Goal: Task Accomplishment & Management: Manage account settings

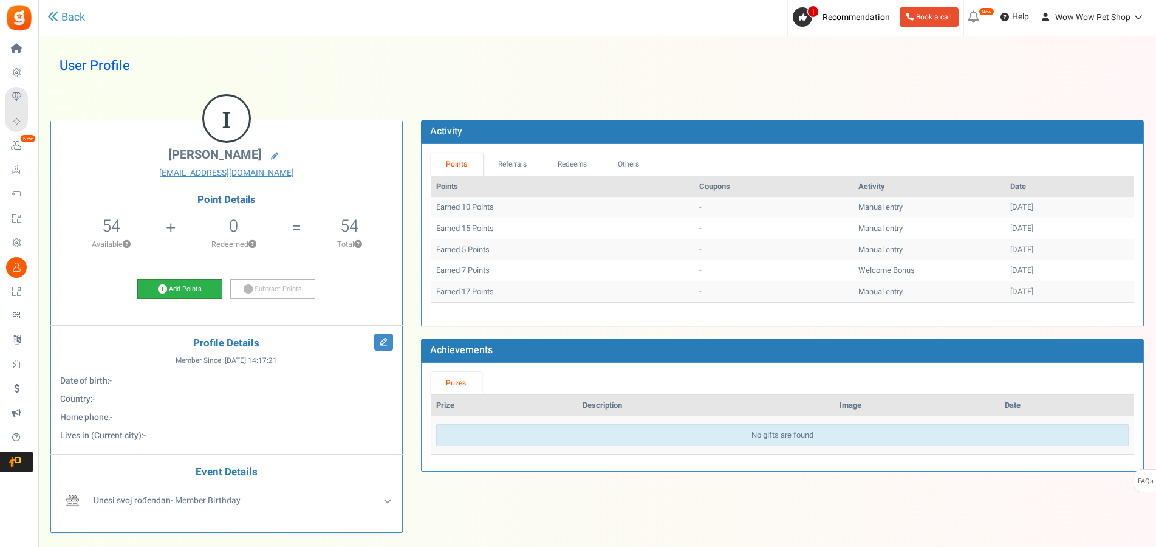
click at [193, 289] on link "Add Points" at bounding box center [179, 289] width 85 height 21
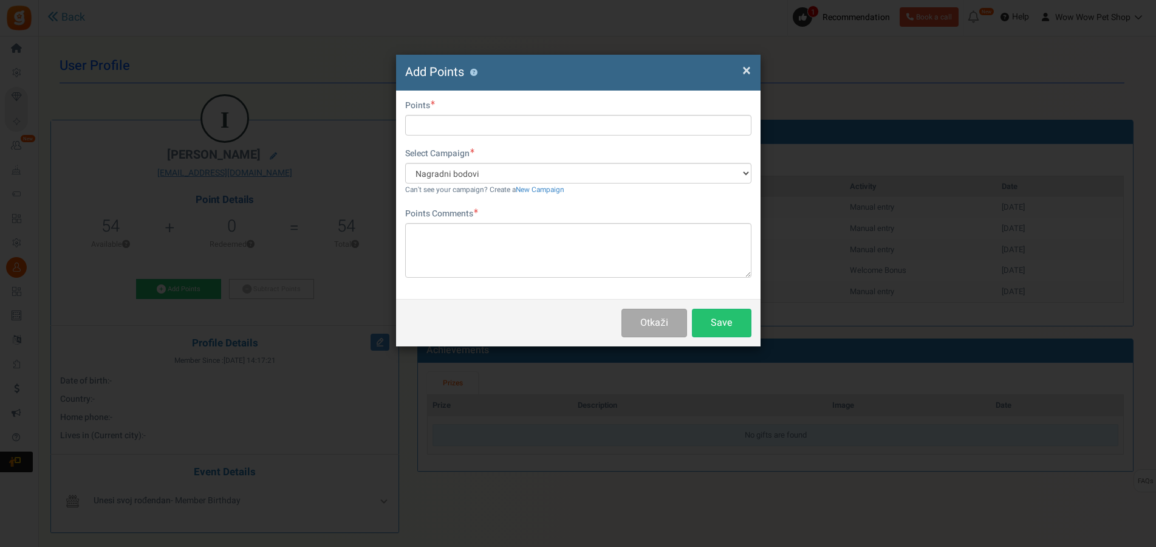
click at [743, 66] on span "×" at bounding box center [747, 70] width 9 height 23
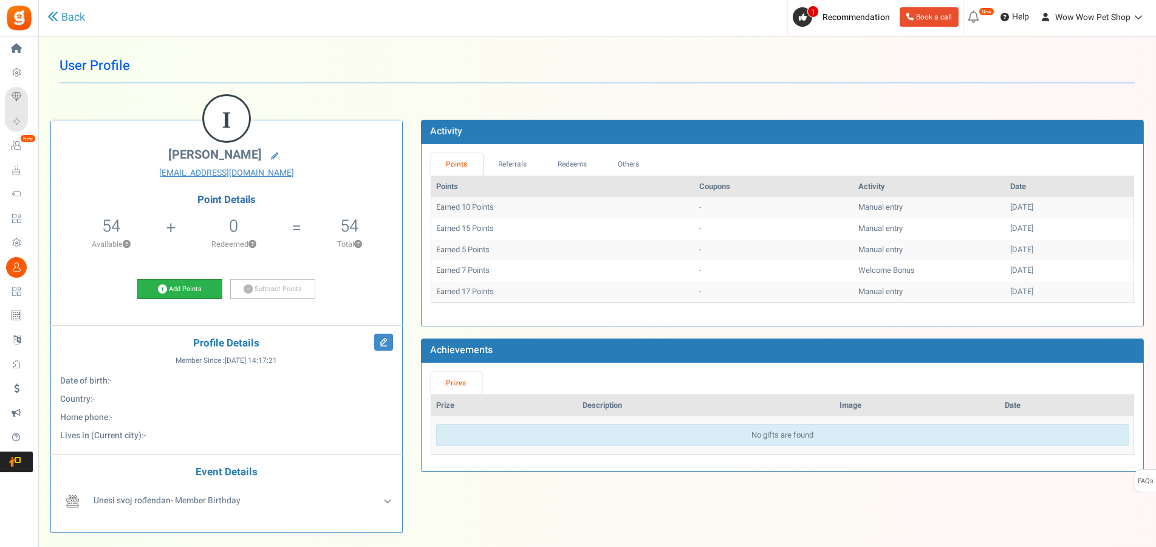
click at [196, 292] on link "Add Points" at bounding box center [179, 289] width 85 height 21
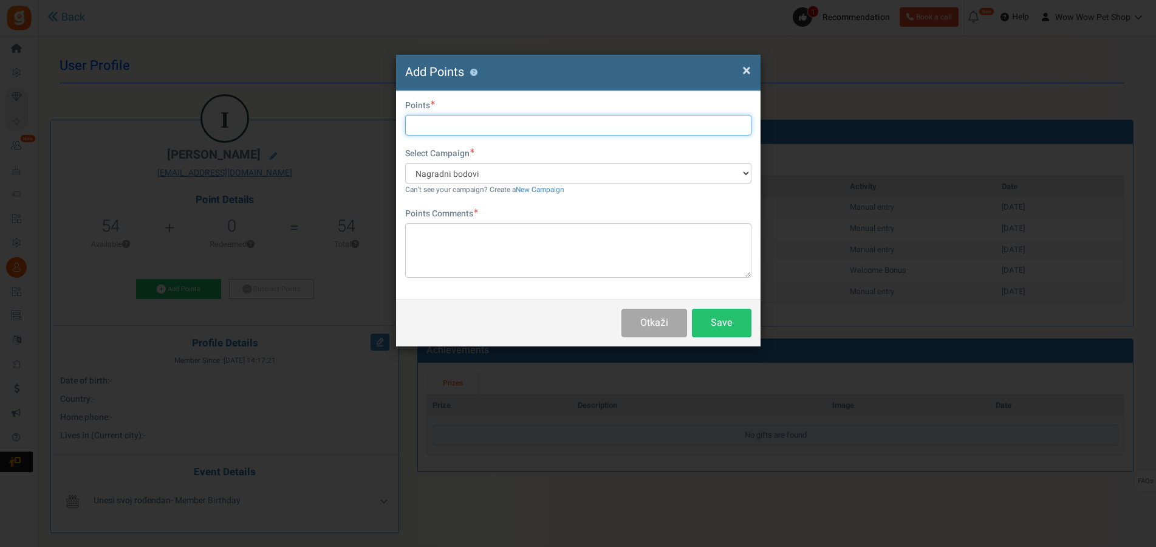
click at [441, 118] on input "text" at bounding box center [578, 125] width 346 height 21
type input "36"
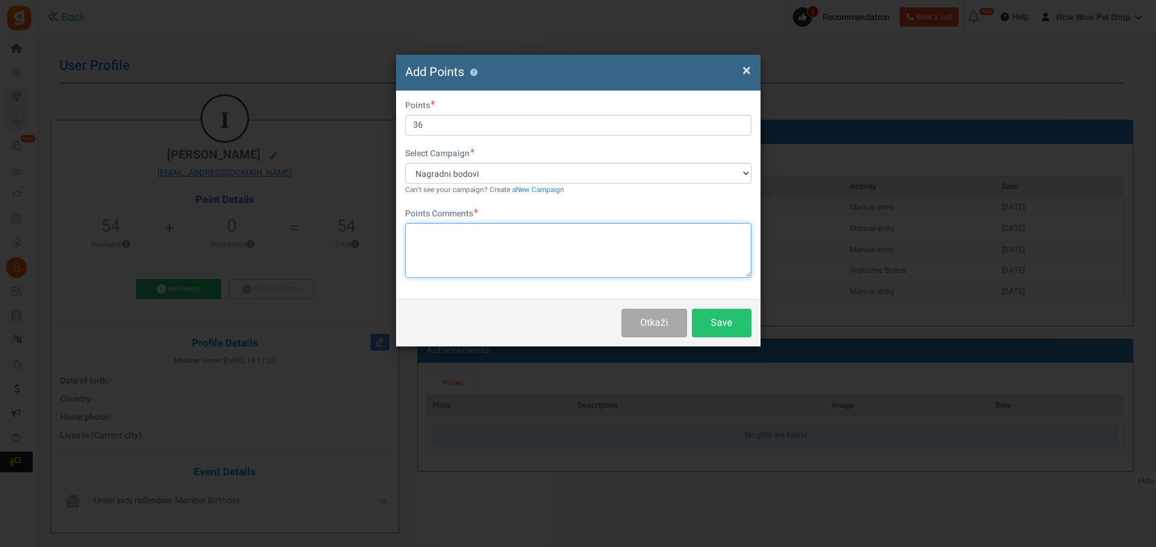
click at [475, 233] on textarea at bounding box center [578, 250] width 346 height 55
paste textarea "1457"
type textarea "Račun br. 1457"
click at [733, 324] on button "Save" at bounding box center [722, 323] width 60 height 29
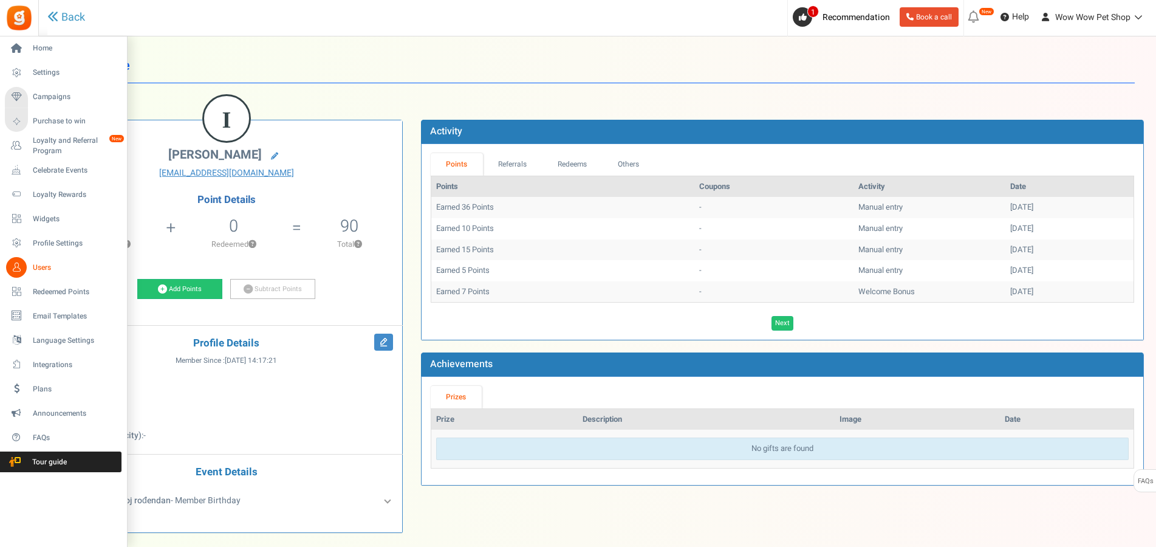
click at [26, 270] on icon at bounding box center [16, 267] width 21 height 21
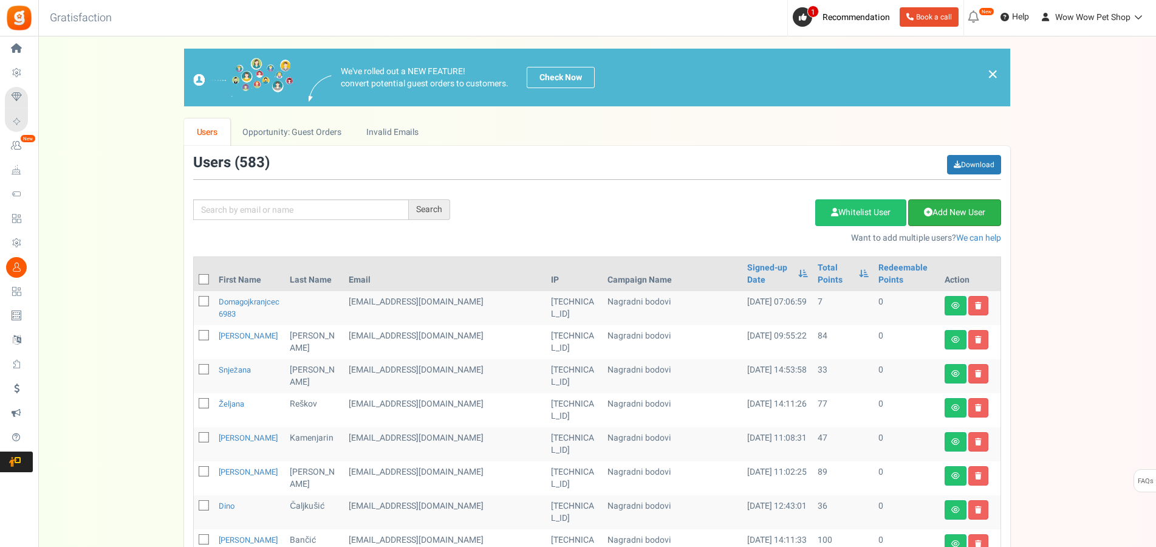
click at [961, 211] on link "Add New User" at bounding box center [954, 212] width 93 height 27
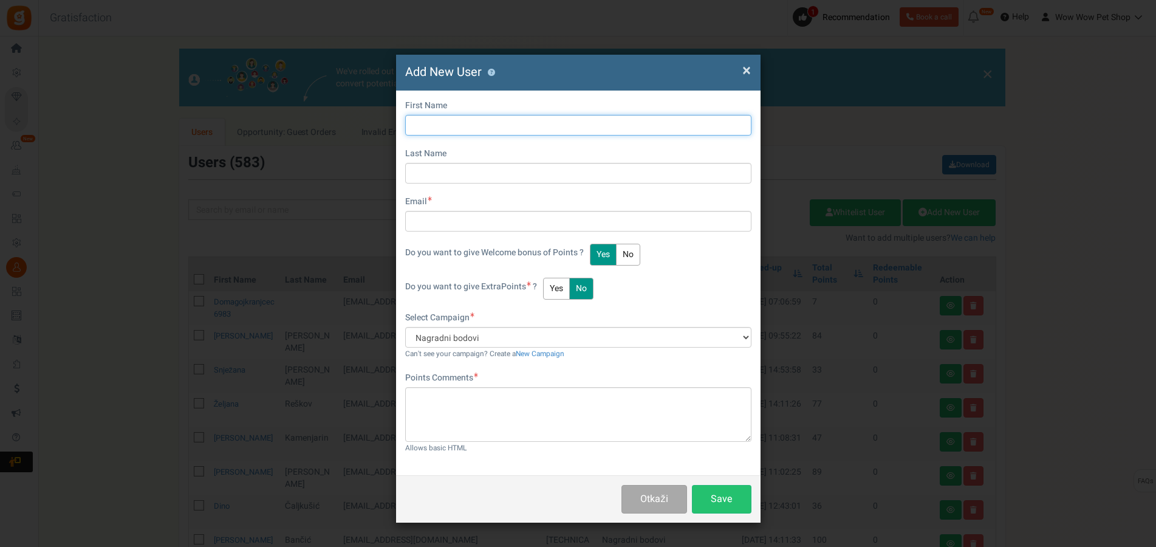
click at [472, 119] on input "text" at bounding box center [578, 125] width 346 height 21
type input "Alen"
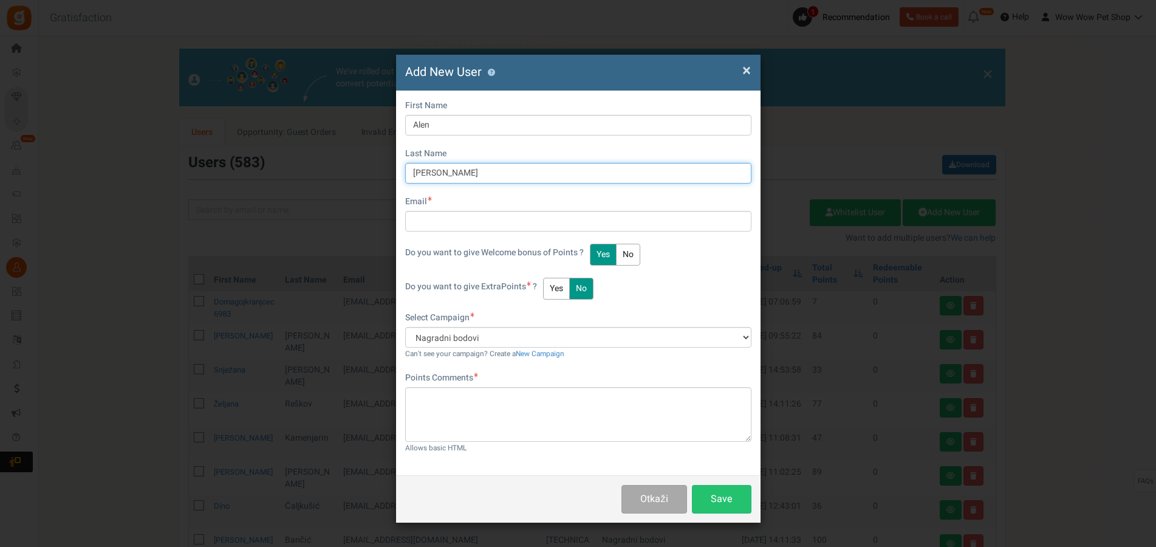
type input "[PERSON_NAME]"
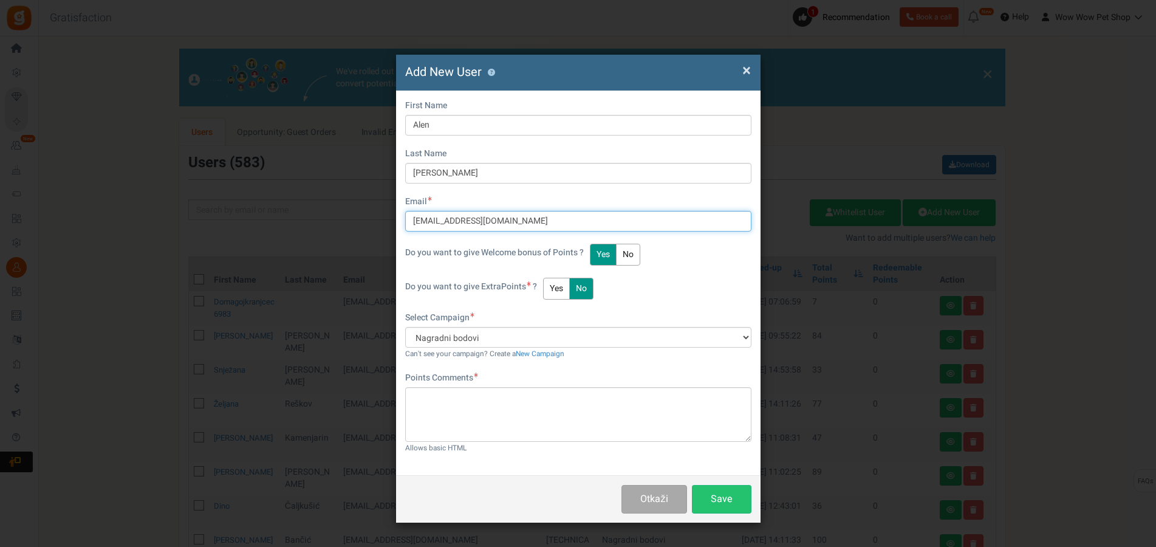
type input "[EMAIL_ADDRESS][DOMAIN_NAME]"
click at [558, 284] on button "Yes" at bounding box center [556, 289] width 27 height 22
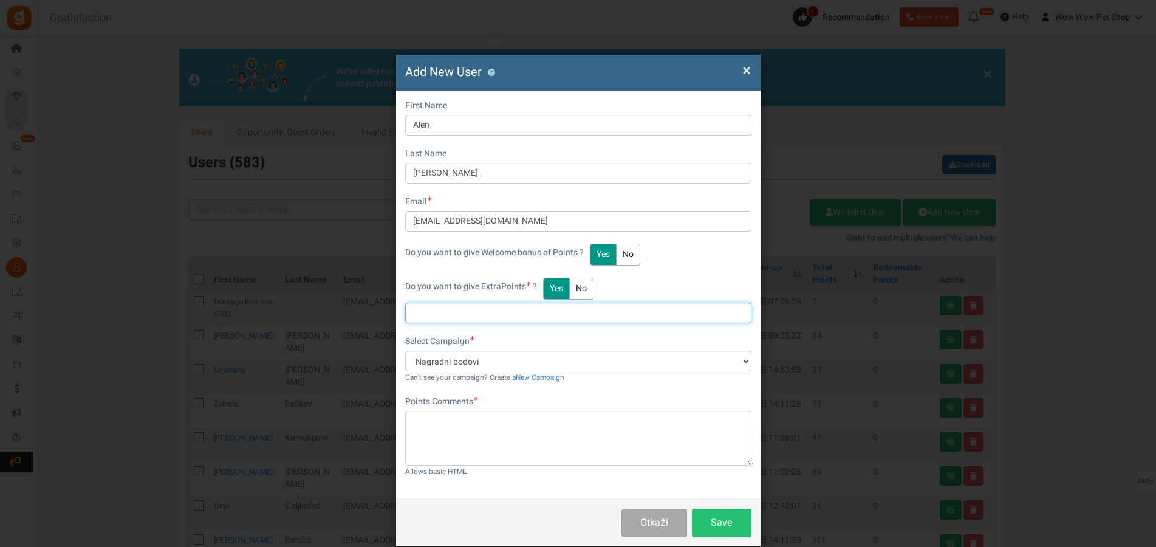
click at [465, 315] on input "text" at bounding box center [578, 313] width 346 height 21
click at [438, 315] on input "text" at bounding box center [578, 313] width 346 height 21
type input "42"
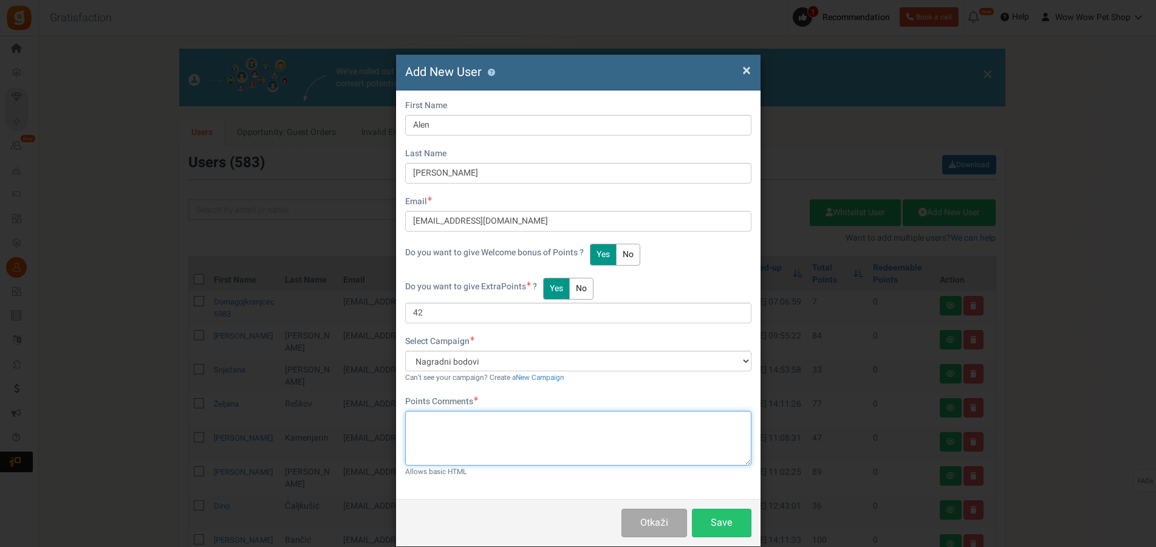
click at [483, 430] on textarea at bounding box center [578, 438] width 346 height 55
paste textarea "1458"
type textarea "Račun br. 1458"
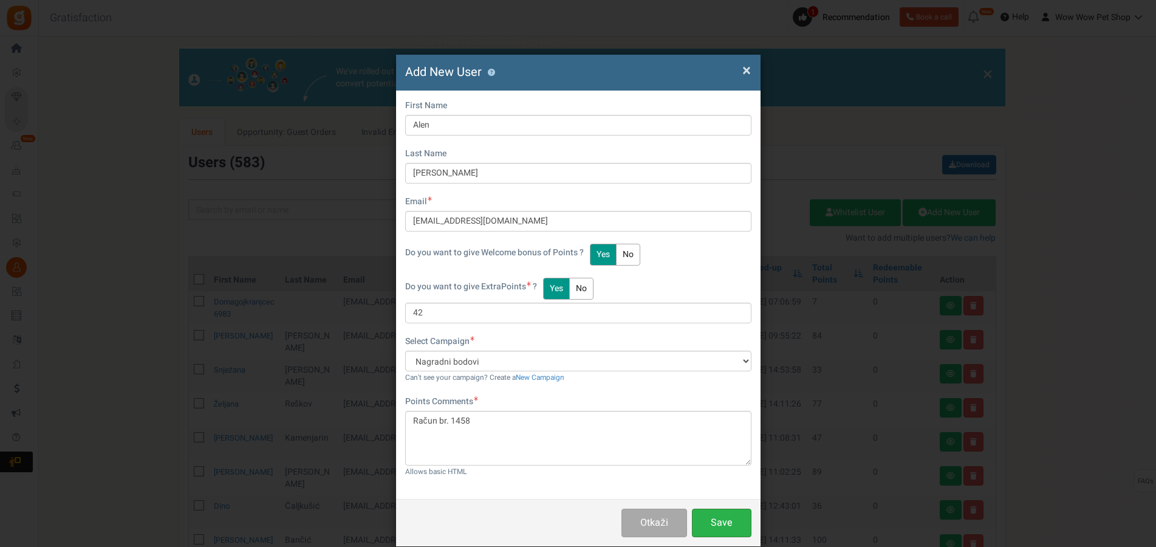
click at [704, 533] on button "Save" at bounding box center [722, 523] width 60 height 29
